Goal: Check status: Check status

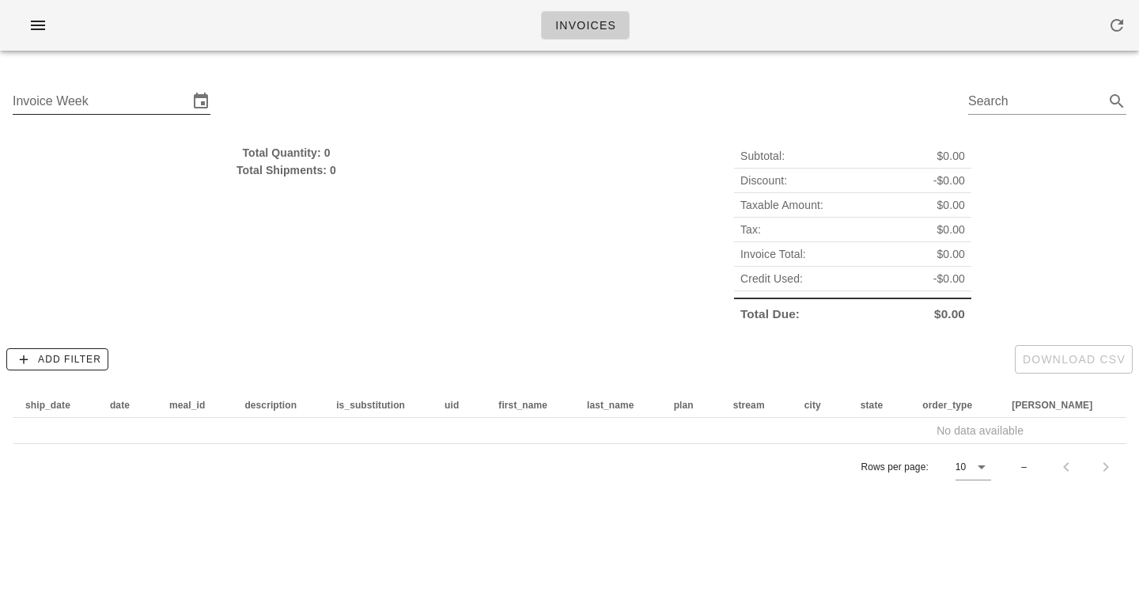
click at [142, 94] on input "Invoice Week" at bounding box center [101, 101] width 176 height 25
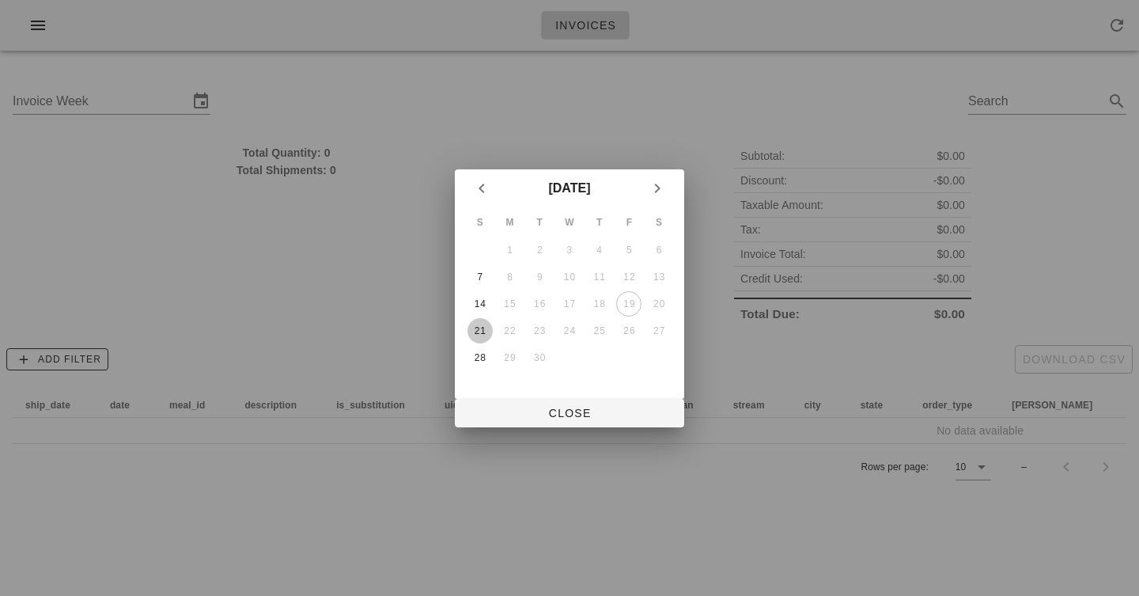
click at [475, 333] on div "21" at bounding box center [480, 330] width 25 height 11
click at [479, 331] on div "21" at bounding box center [480, 330] width 25 height 11
click at [476, 358] on div "28" at bounding box center [480, 357] width 25 height 11
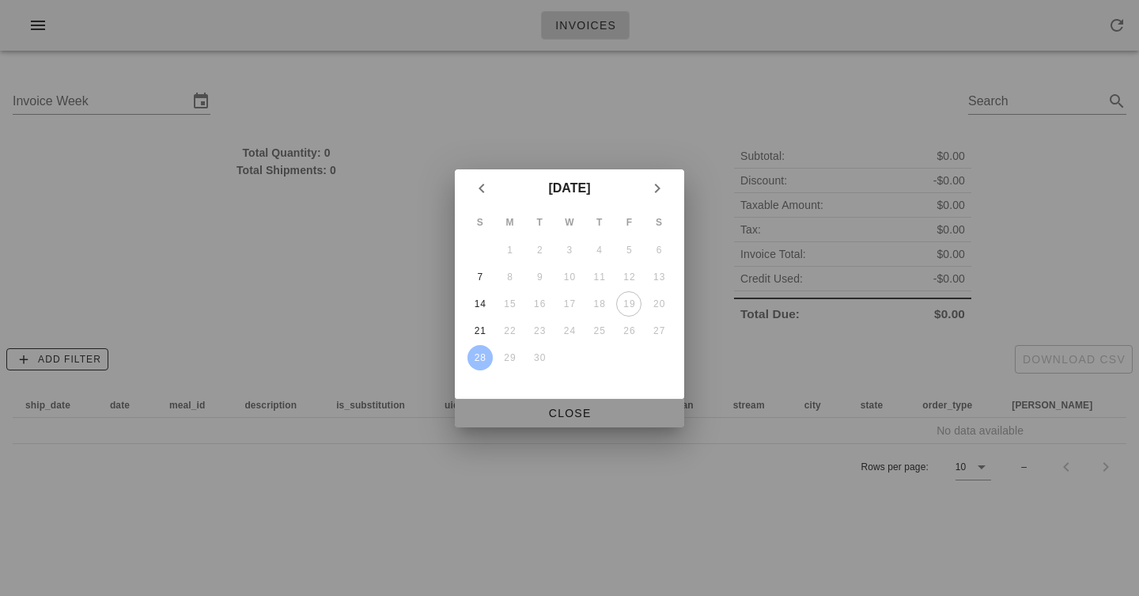
click at [555, 410] on span "Close" at bounding box center [570, 413] width 204 height 13
type input "[DATE]"
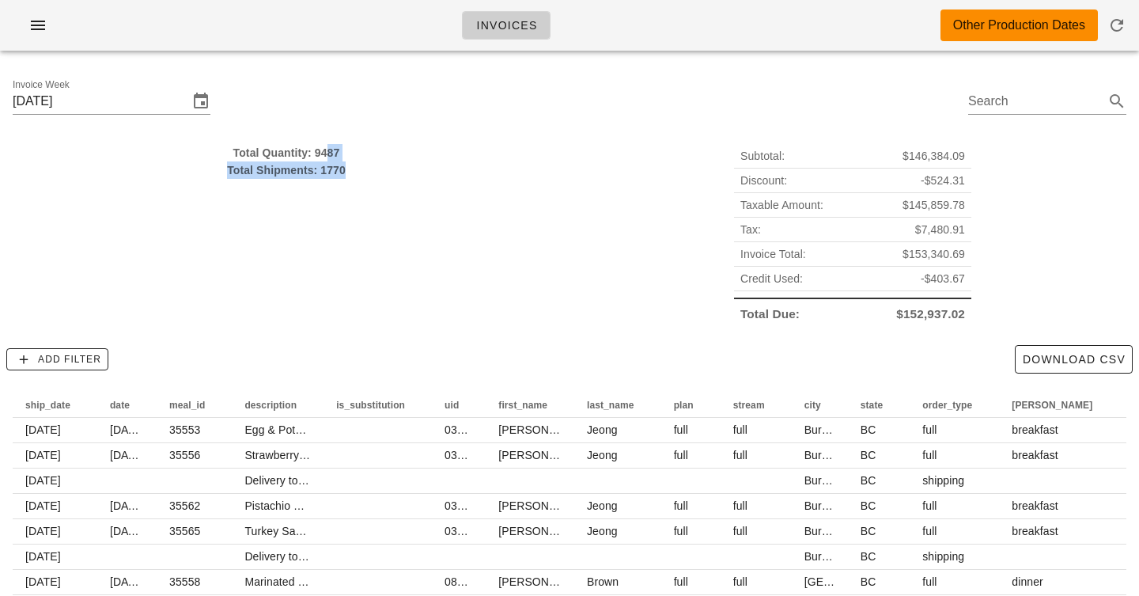
drag, startPoint x: 326, startPoint y: 148, endPoint x: 326, endPoint y: 184, distance: 36.4
click at [326, 184] on div "Total Quantity: 9487 Total Shipments: 1770" at bounding box center [286, 235] width 567 height 201
